Goal: Use online tool/utility: Use online tool/utility

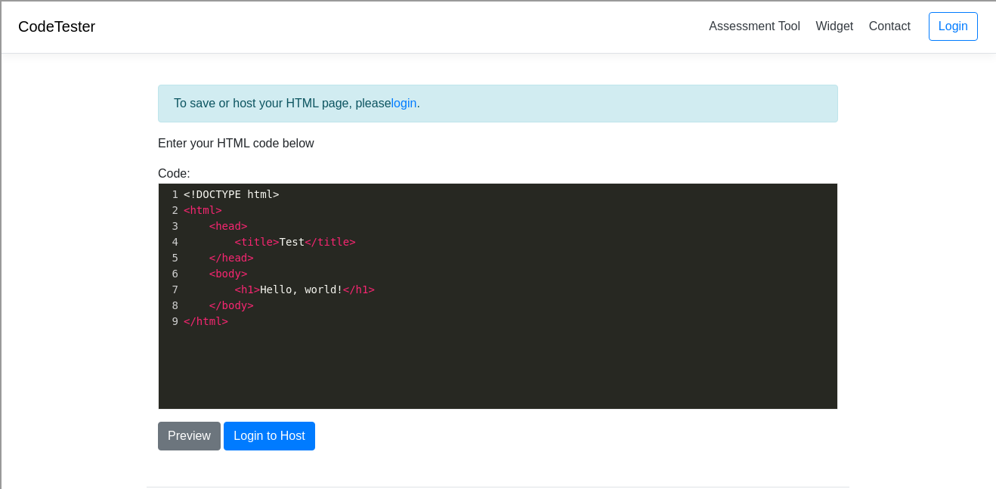
click at [275, 239] on span "< title > Test </ title >" at bounding box center [270, 242] width 172 height 12
click at [241, 226] on span ">" at bounding box center [244, 226] width 6 height 12
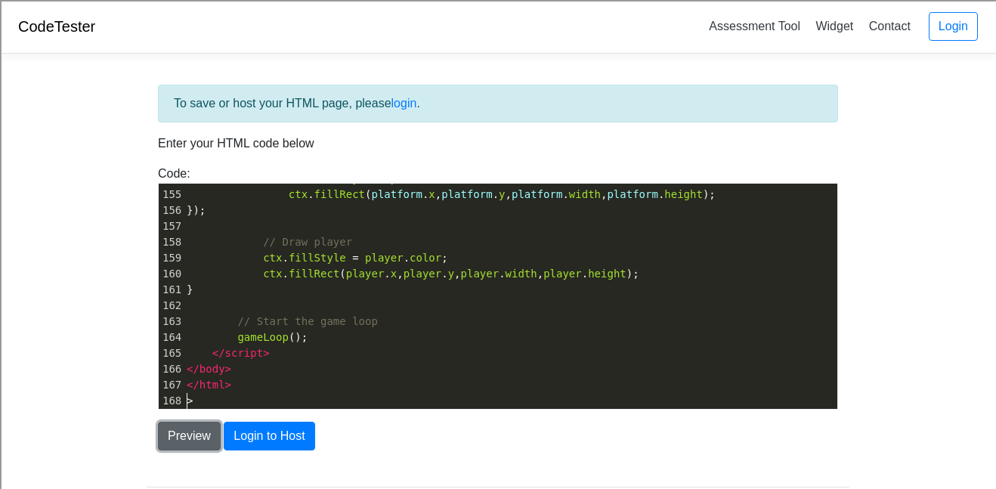
click at [185, 442] on button "Preview" at bounding box center [189, 436] width 63 height 29
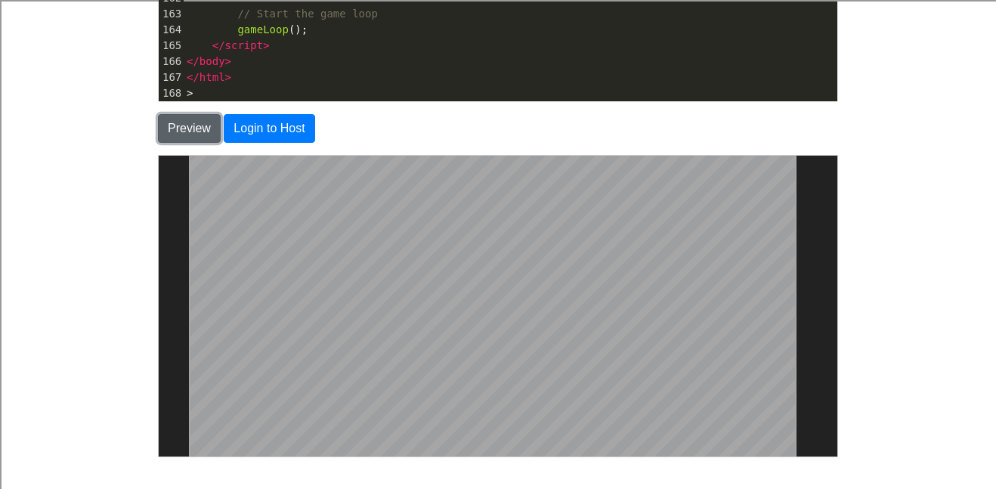
scroll to position [307, 0]
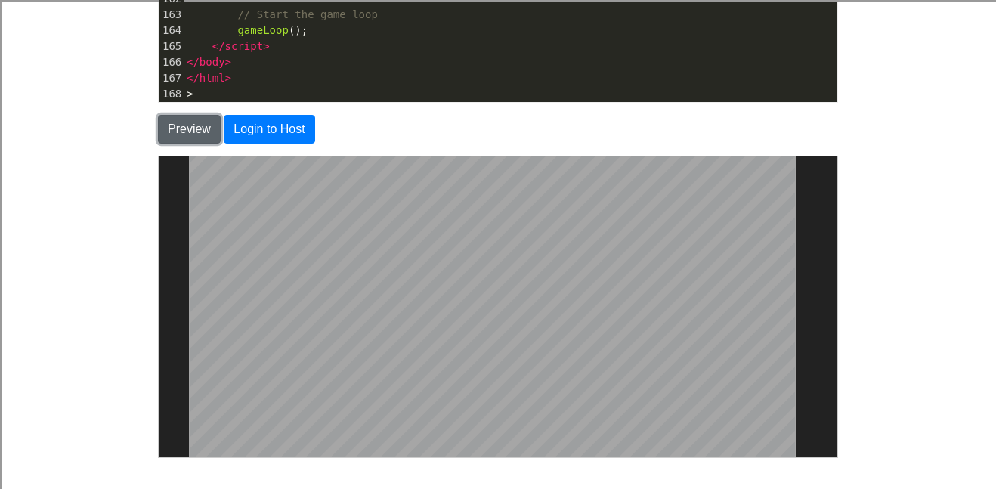
click at [183, 125] on button "Preview" at bounding box center [189, 129] width 63 height 29
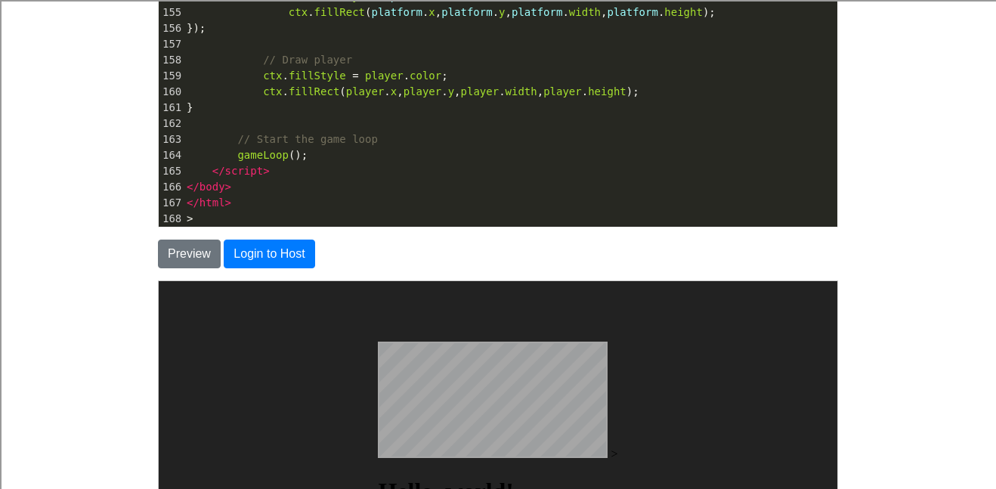
scroll to position [167, 0]
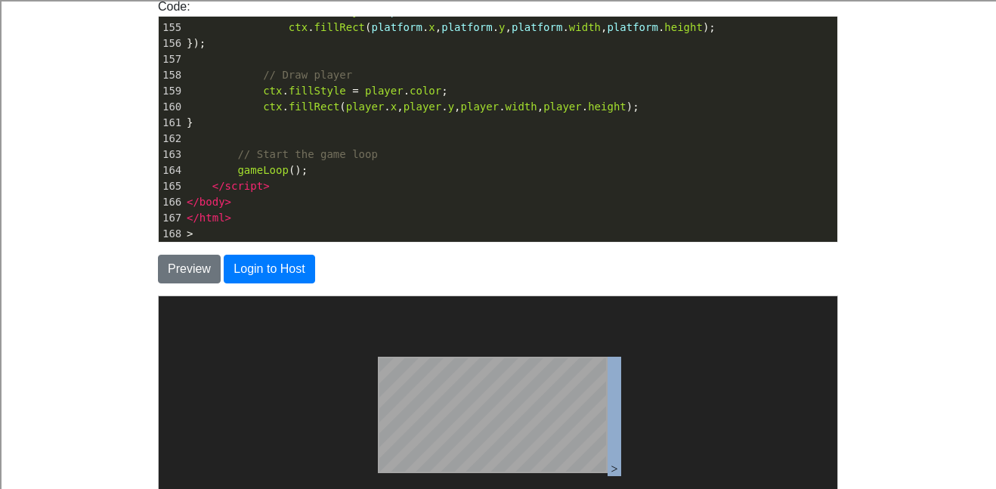
click at [327, 153] on span "// Start the game loop" at bounding box center [307, 154] width 140 height 12
type textarea "game"
click at [327, 153] on span "// Start the game loop" at bounding box center [307, 154] width 140 height 12
click at [290, 154] on span "// Start the game loop" at bounding box center [307, 154] width 140 height 12
click at [279, 161] on pre "// Start the game loop" at bounding box center [511, 155] width 654 height 16
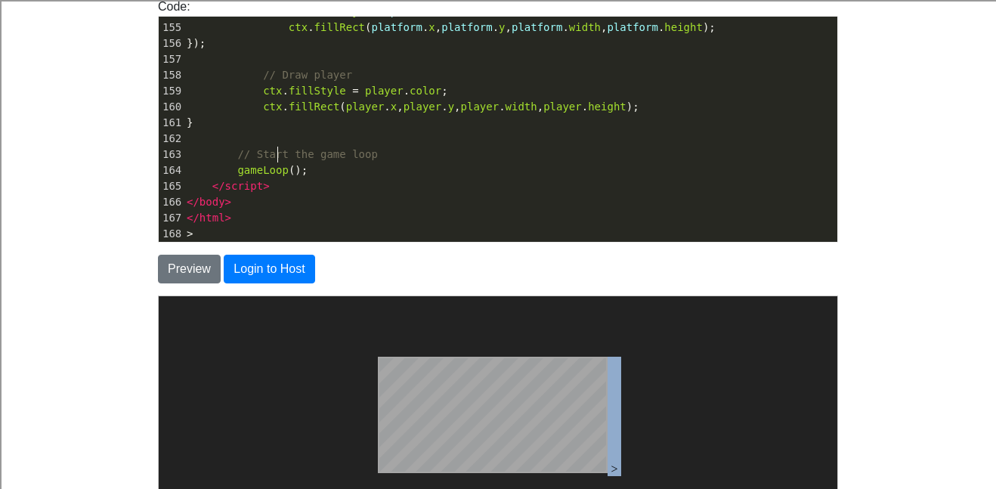
click at [270, 175] on span "gameLoop" at bounding box center [262, 170] width 51 height 12
type textarea "<!DOCTYPE html> <html> <head<!DOCTYPE html> <html lang="en"> <head> <meta chars…"
click at [197, 267] on button "Preview" at bounding box center [189, 269] width 63 height 29
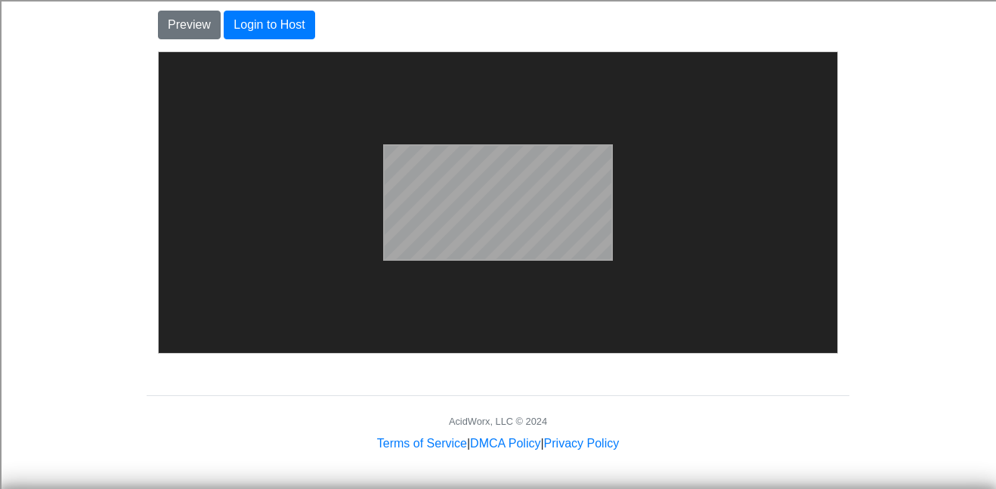
scroll to position [0, 0]
